Goal: Task Accomplishment & Management: Use online tool/utility

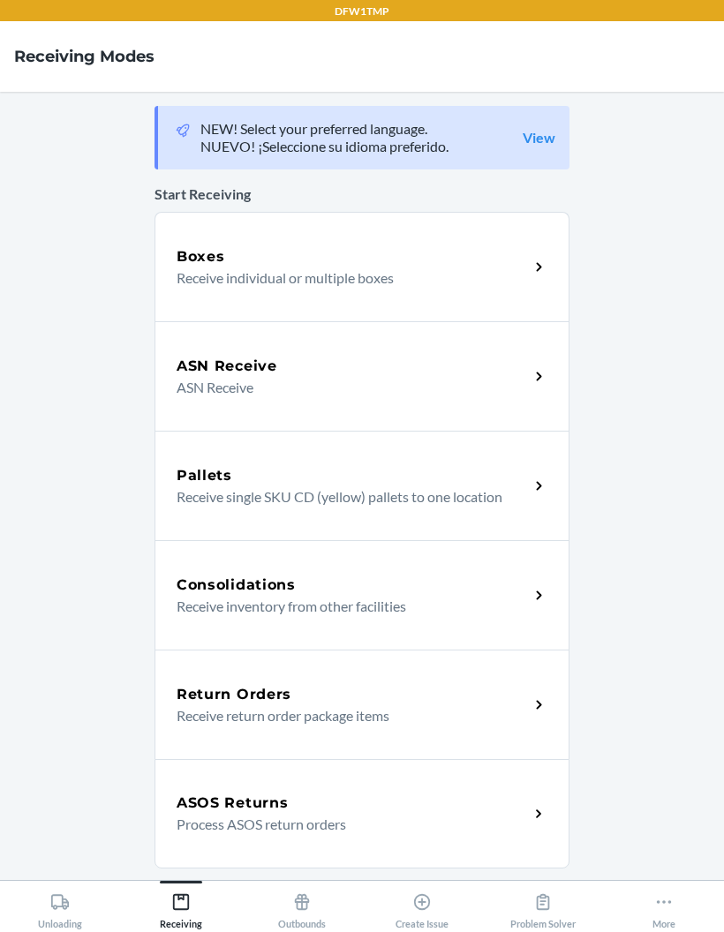
click at [354, 284] on p "Receive individual or multiple boxes" at bounding box center [346, 277] width 338 height 21
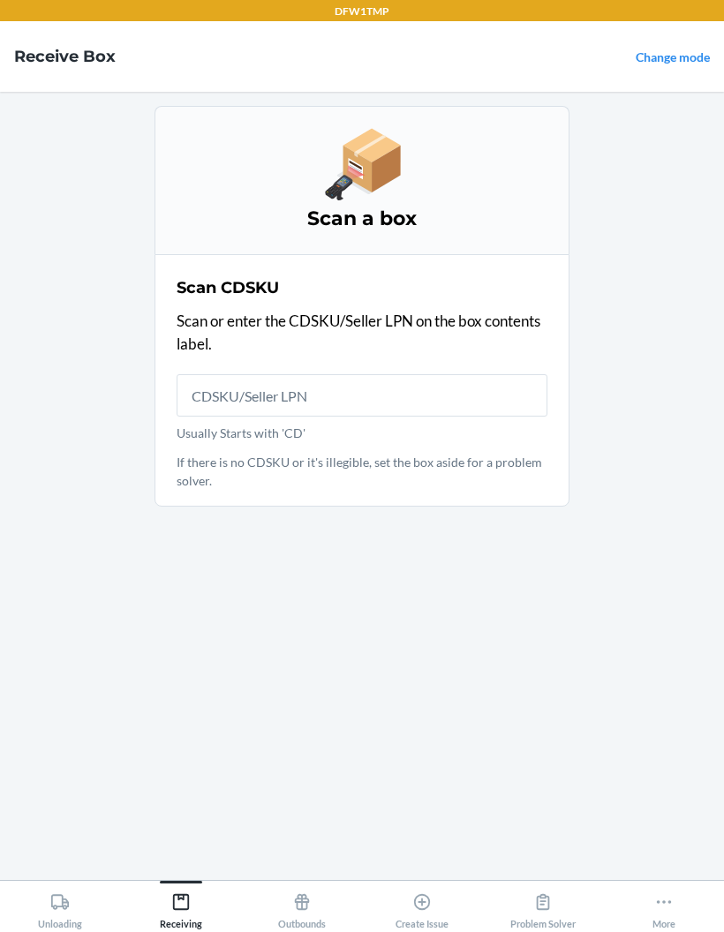
click at [426, 395] on input "Usually Starts with 'CD'" at bounding box center [362, 395] width 371 height 42
click at [319, 414] on input "Usually Starts with 'CD'" at bounding box center [362, 395] width 371 height 42
click at [343, 400] on input "Usually Starts with 'CD'" at bounding box center [362, 395] width 371 height 42
click at [663, 569] on main "Scan a box Scan CDSKU Scan or enter the CDSKU/Seller LPN on the box contents la…" at bounding box center [362, 486] width 724 height 788
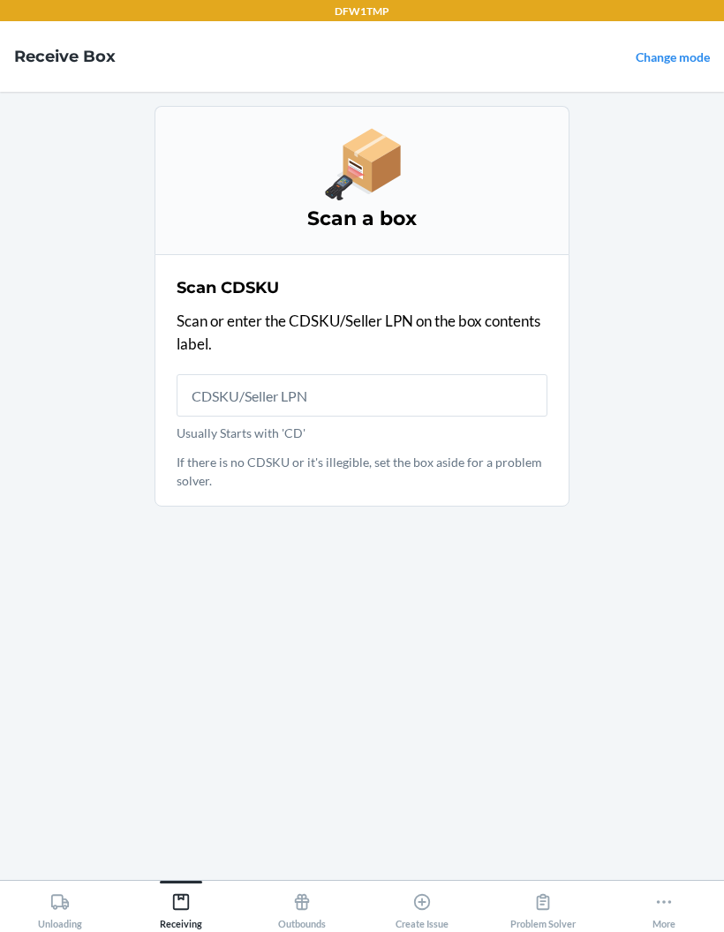
click at [644, 911] on button "More" at bounding box center [663, 905] width 121 height 49
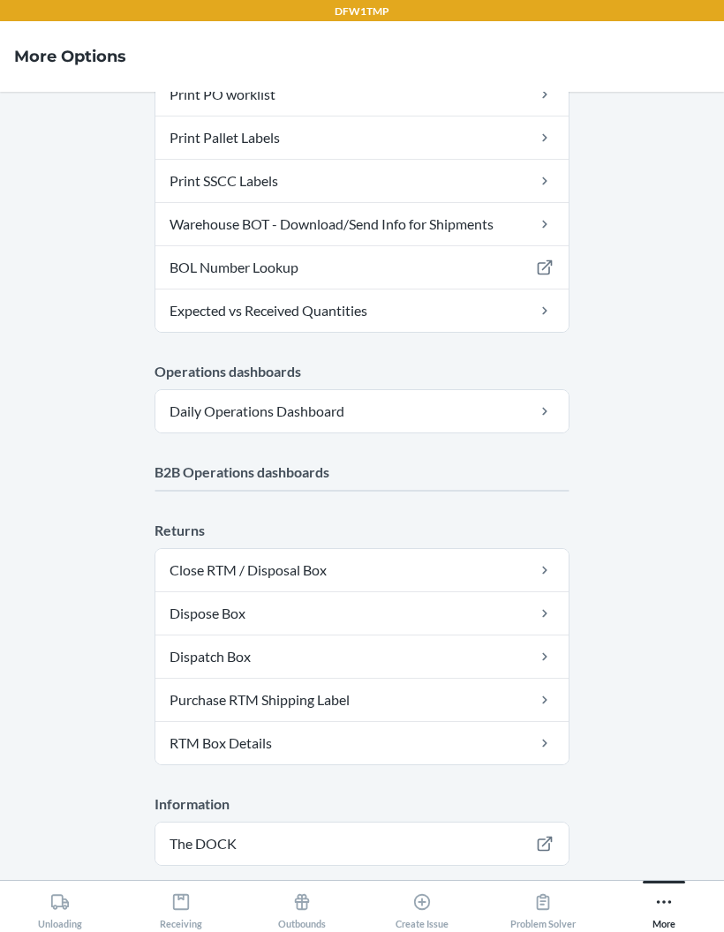
scroll to position [565, 0]
click at [441, 894] on button "Logout" at bounding box center [361, 915] width 415 height 42
